Goal: Check status: Check status

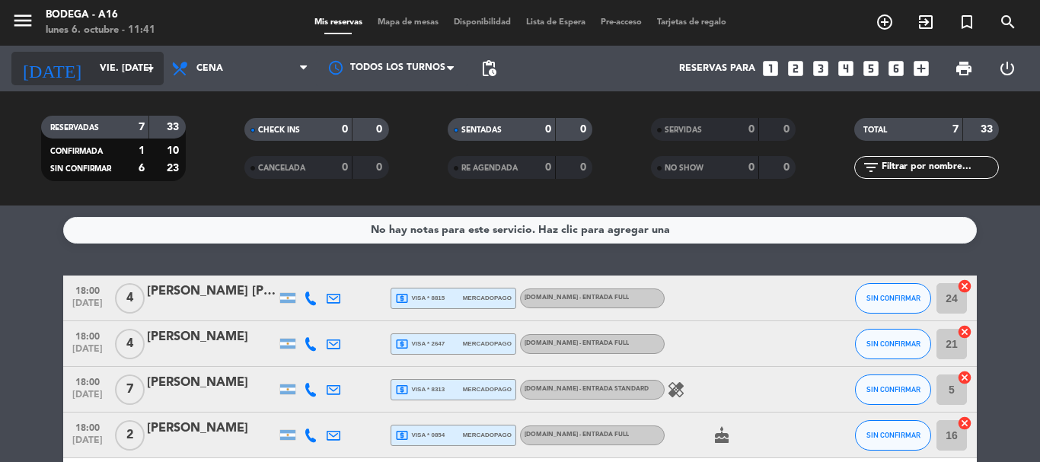
click at [118, 71] on input "vie. [DATE]" at bounding box center [156, 69] width 129 height 26
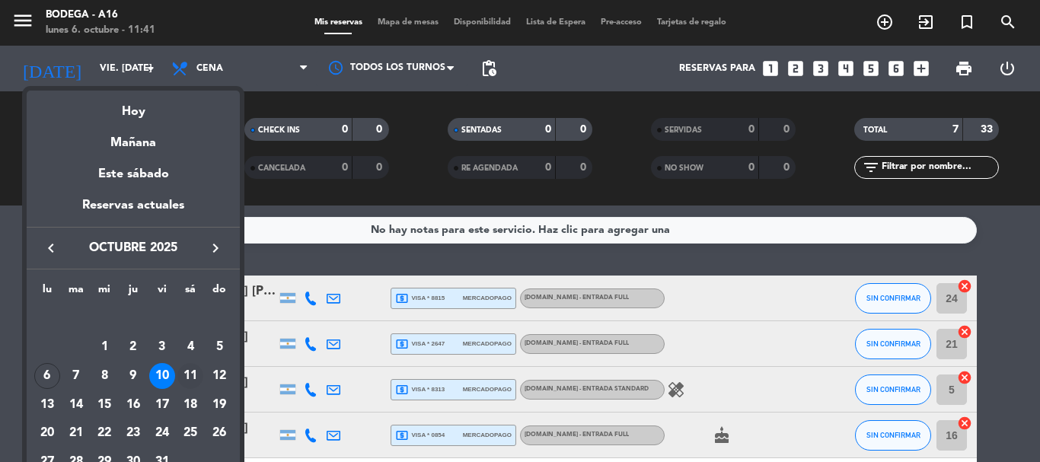
click at [192, 371] on div "11" at bounding box center [190, 376] width 26 height 26
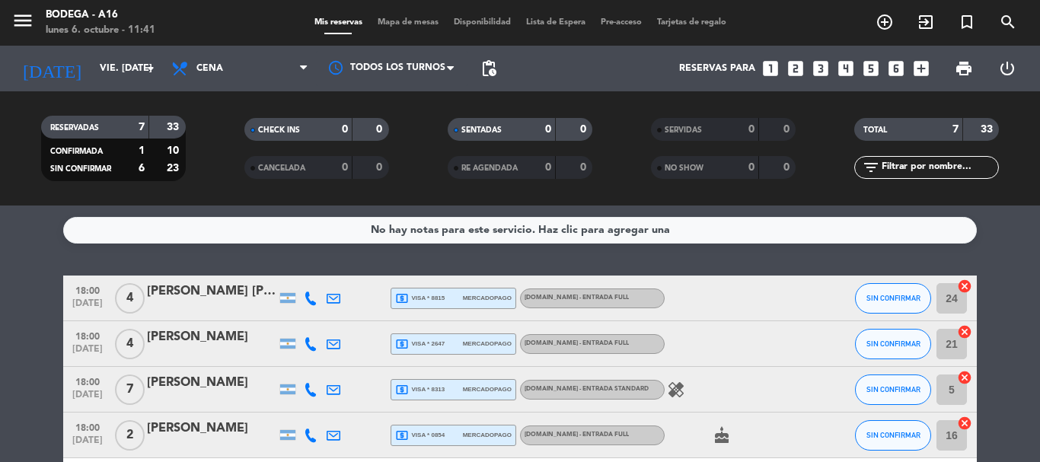
type input "sáb. [DATE]"
click at [24, 13] on icon "menu" at bounding box center [22, 20] width 23 height 23
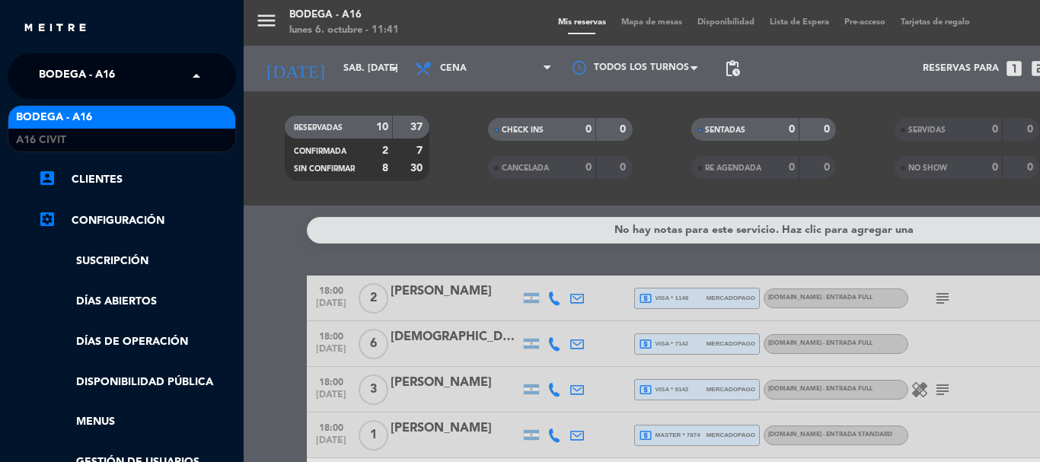
click at [95, 79] on span "Bodega - A16" at bounding box center [77, 76] width 76 height 32
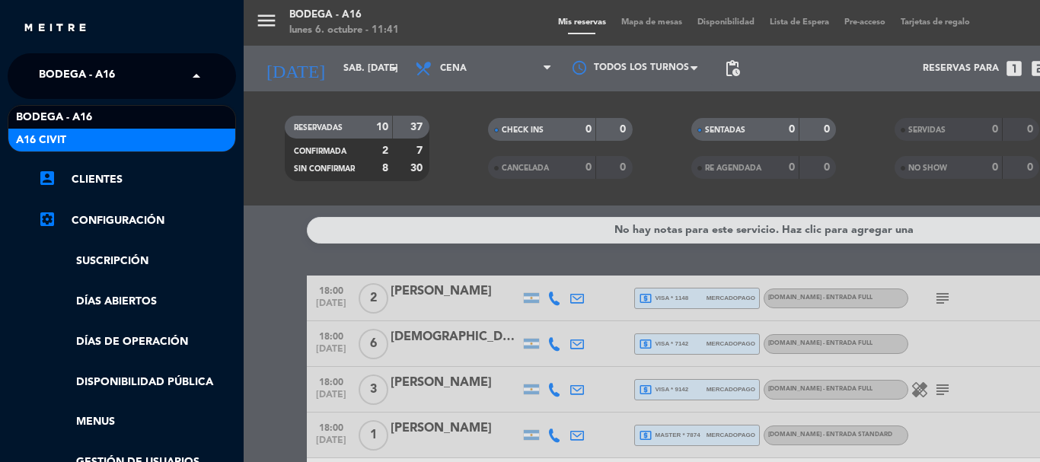
click at [82, 129] on div "Bodega - A16 A16 Civit" at bounding box center [121, 129] width 227 height 46
click at [64, 142] on span "A16 Civit" at bounding box center [41, 141] width 50 height 18
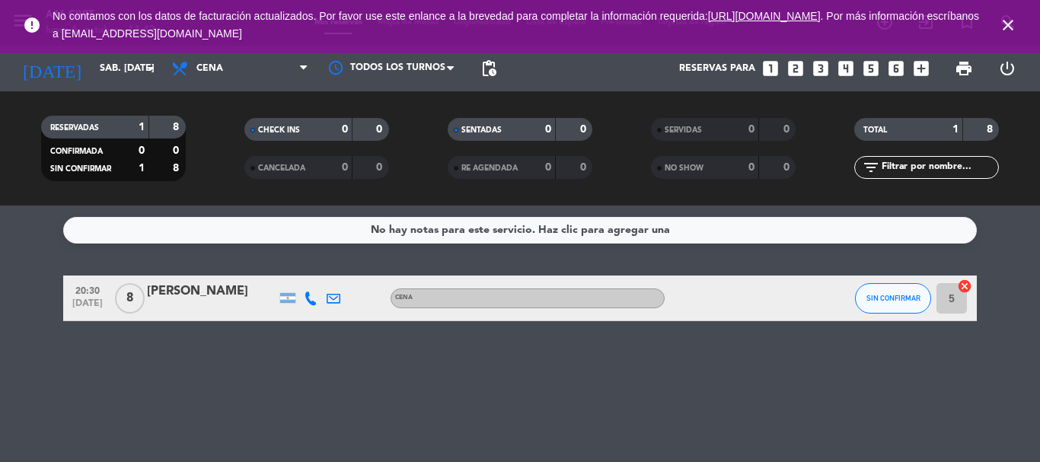
click at [1012, 22] on icon "close" at bounding box center [1008, 25] width 18 height 18
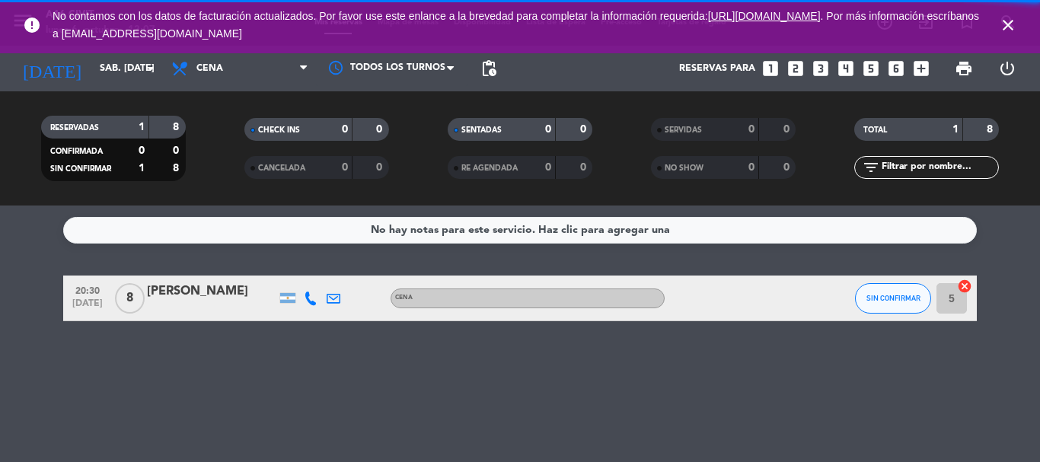
click at [1001, 26] on icon "close" at bounding box center [1008, 25] width 18 height 18
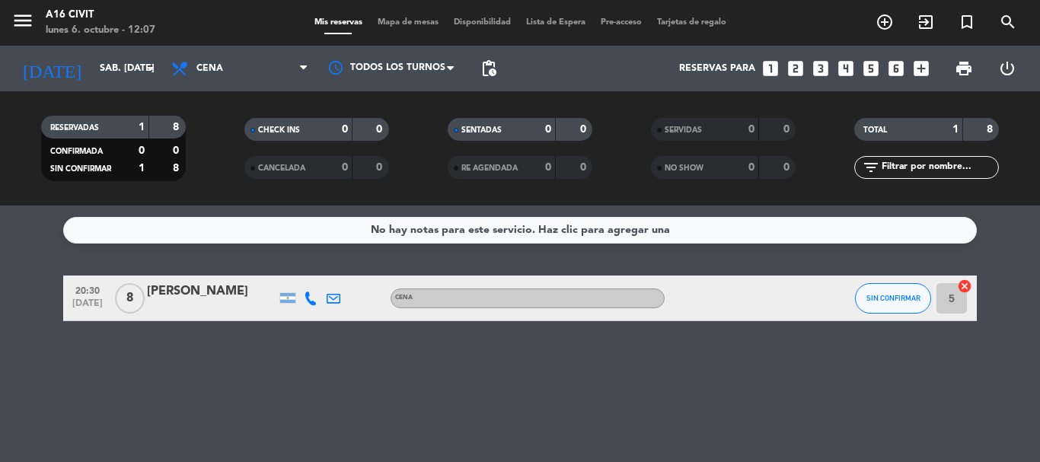
click at [37, 12] on span "menu" at bounding box center [28, 23] width 34 height 36
click at [27, 14] on icon "menu" at bounding box center [22, 20] width 23 height 23
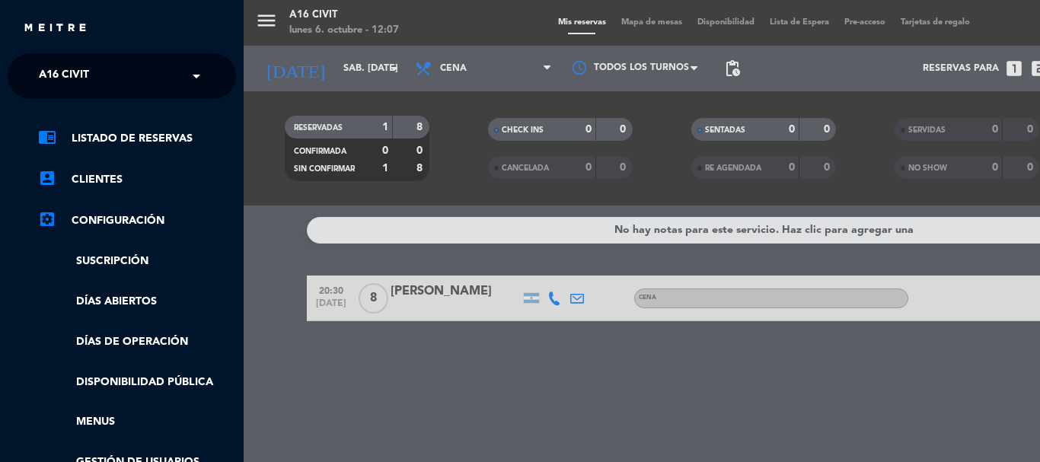
click at [140, 63] on input "text" at bounding box center [123, 77] width 186 height 34
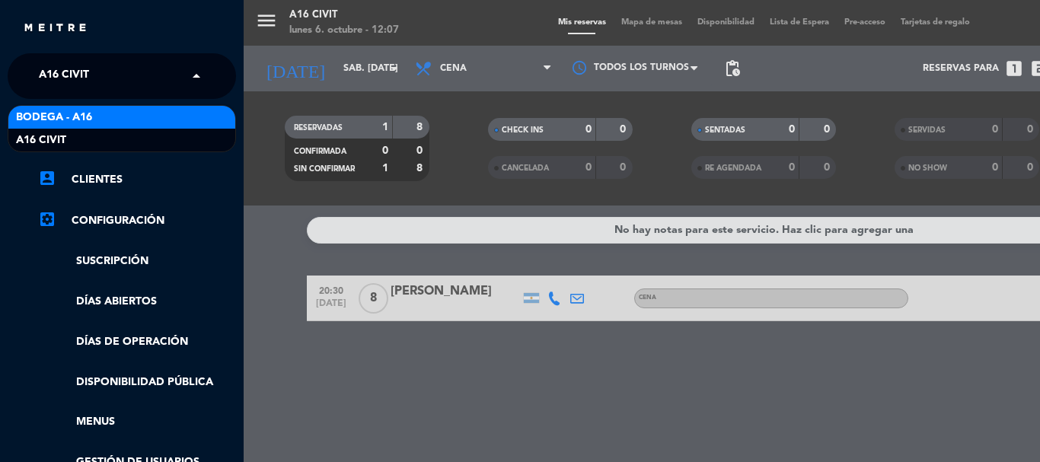
click at [129, 111] on div "Bodega - A16" at bounding box center [121, 117] width 227 height 23
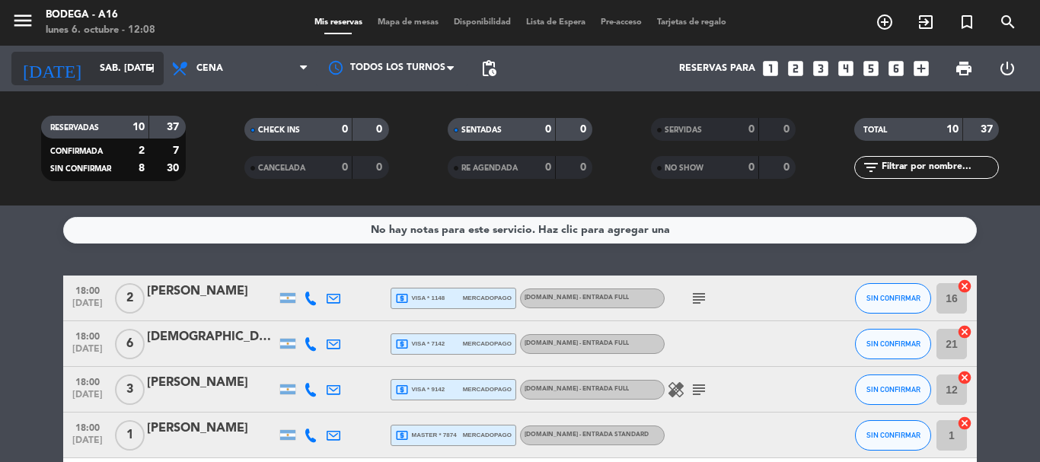
click at [155, 63] on icon "arrow_drop_down" at bounding box center [151, 68] width 18 height 18
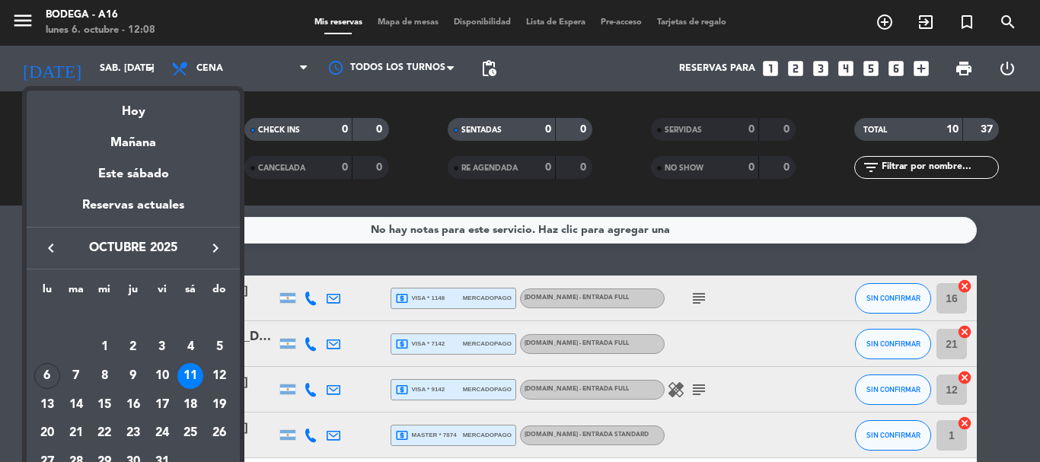
click at [166, 366] on div "10" at bounding box center [162, 376] width 26 height 26
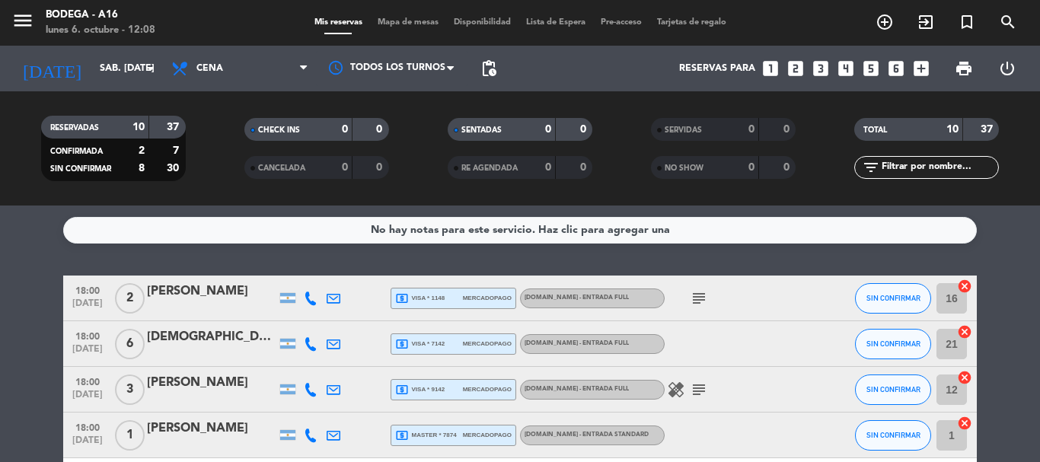
type input "vie. [DATE]"
